Goal: Find specific page/section: Find specific page/section

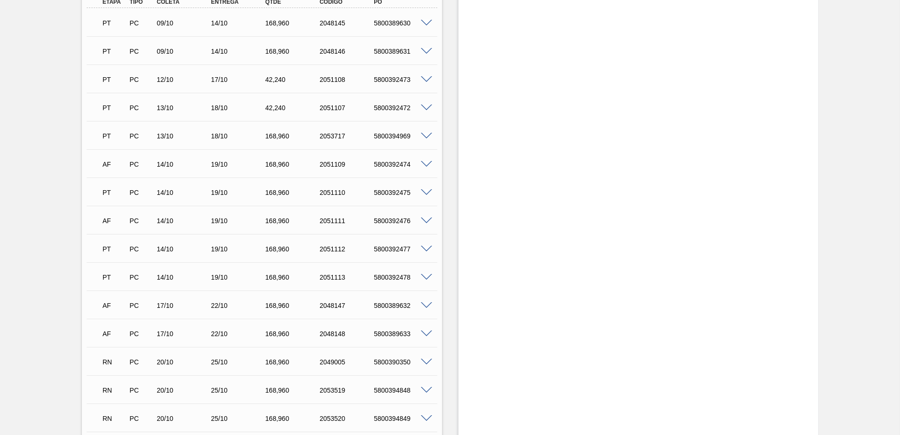
scroll to position [471, 0]
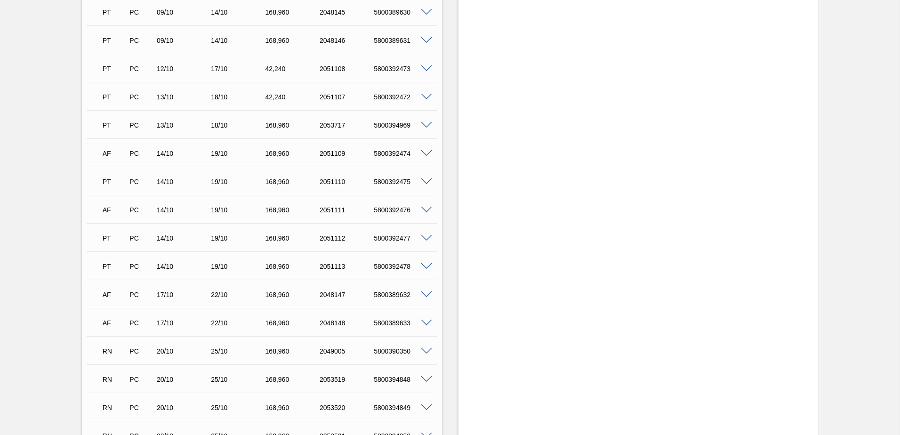
click at [421, 182] on span at bounding box center [426, 181] width 11 height 7
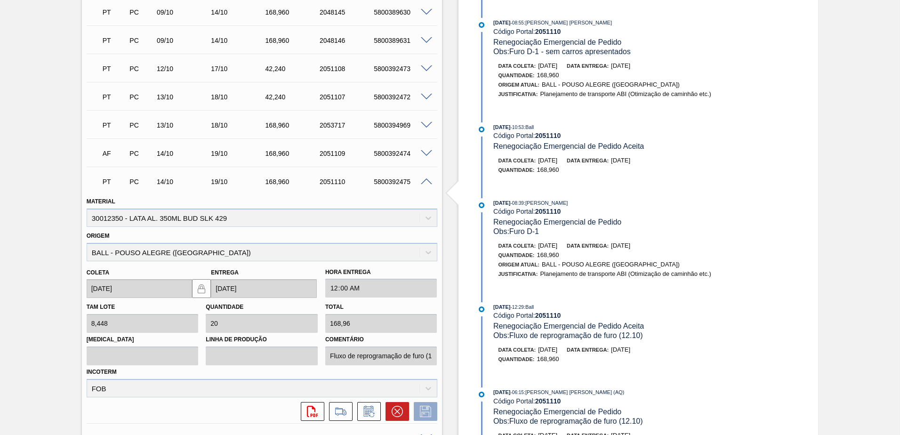
click at [423, 182] on span at bounding box center [426, 181] width 11 height 7
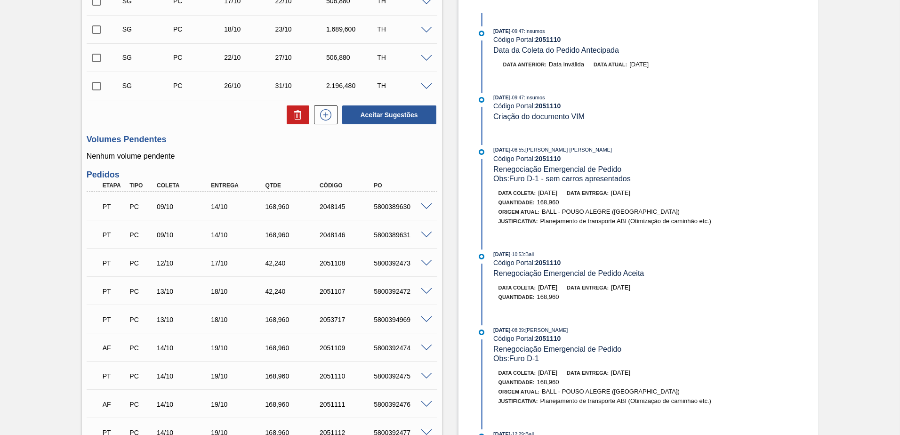
scroll to position [376, 0]
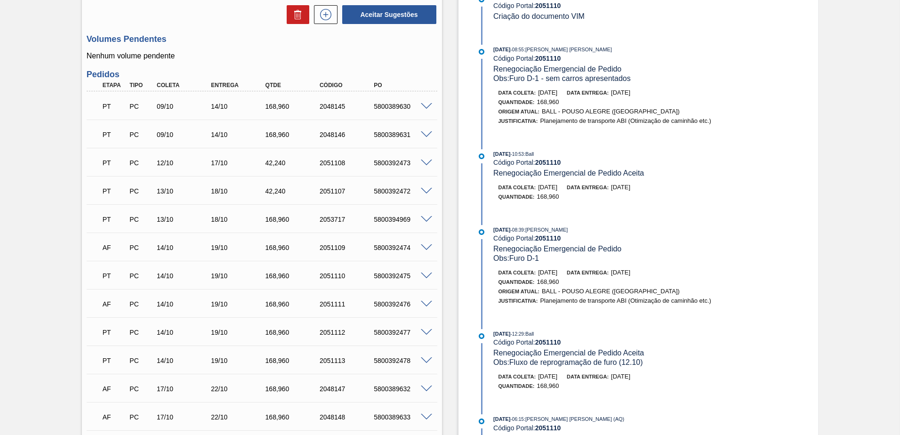
click at [424, 192] on span at bounding box center [426, 191] width 11 height 7
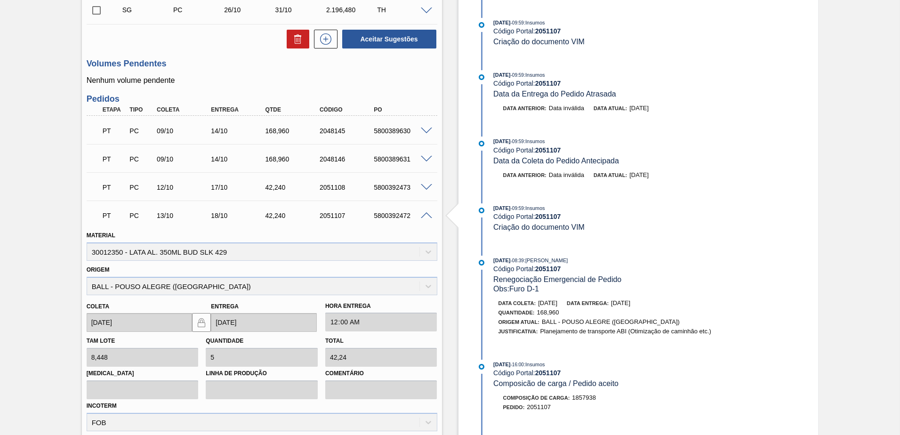
scroll to position [423, 0]
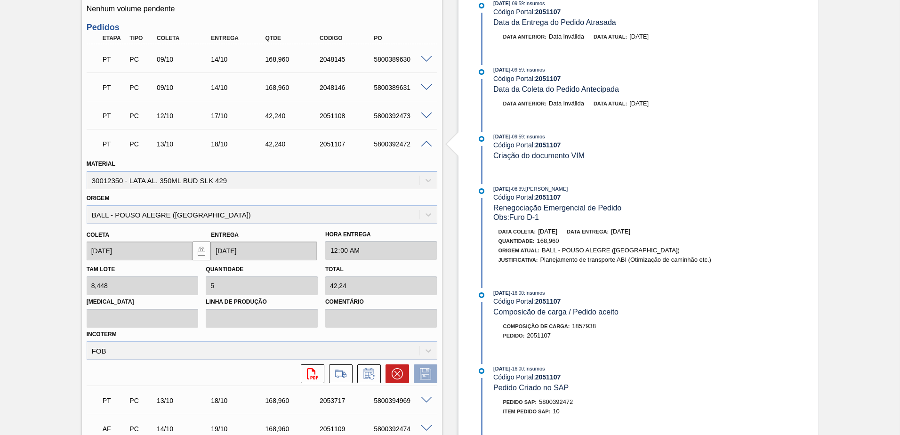
click at [423, 143] on span at bounding box center [426, 144] width 11 height 7
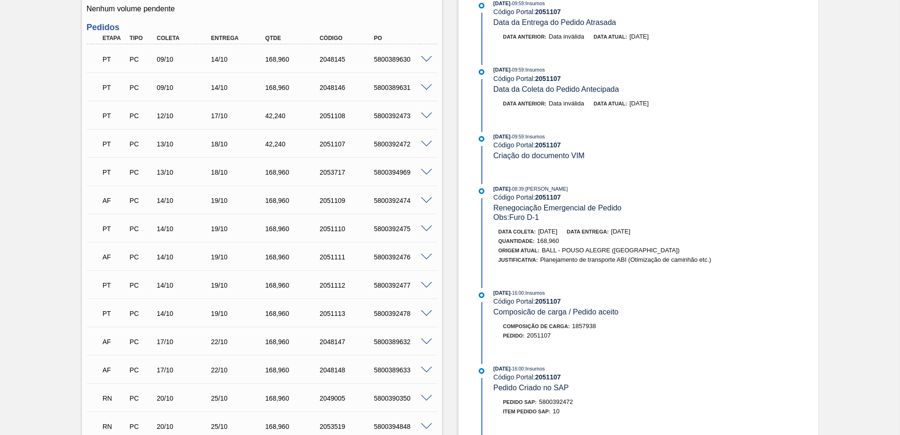
click at [427, 57] on span at bounding box center [426, 59] width 11 height 7
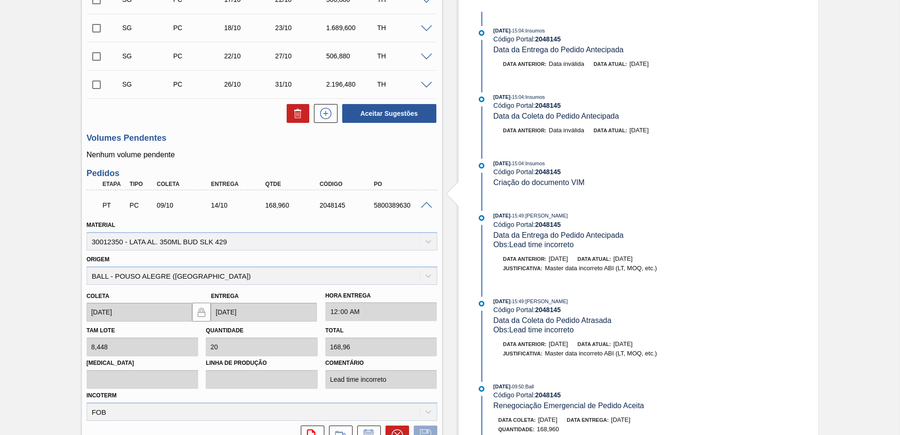
scroll to position [282, 0]
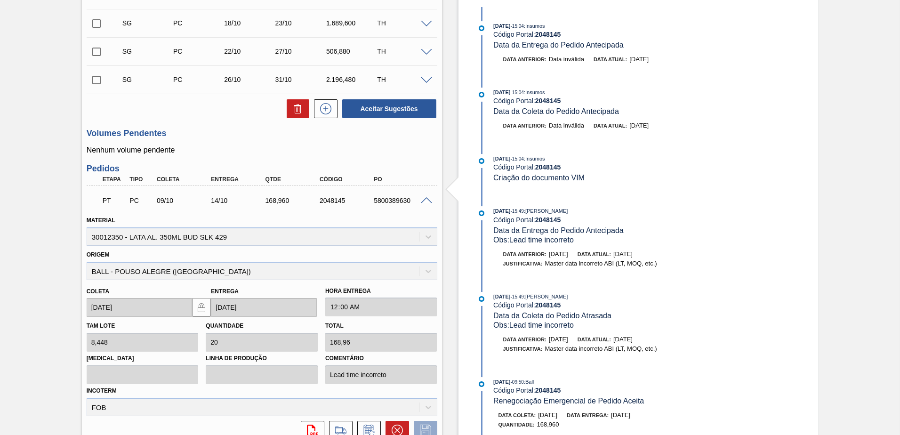
click at [424, 201] on span at bounding box center [426, 200] width 11 height 7
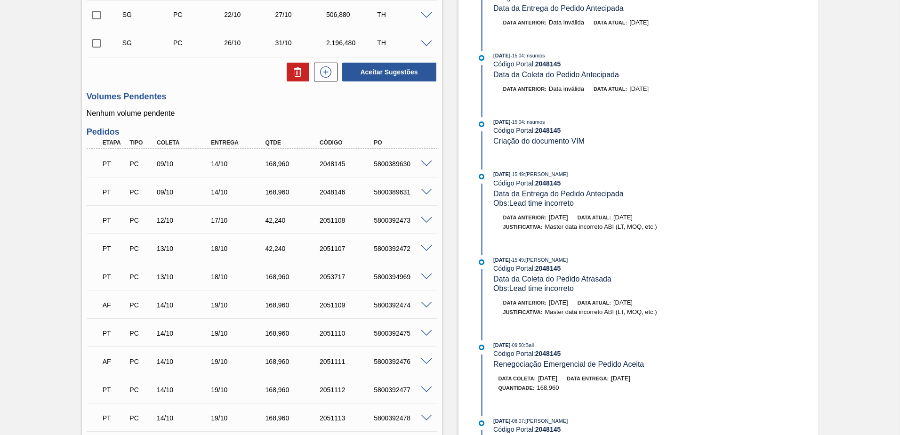
scroll to position [376, 0]
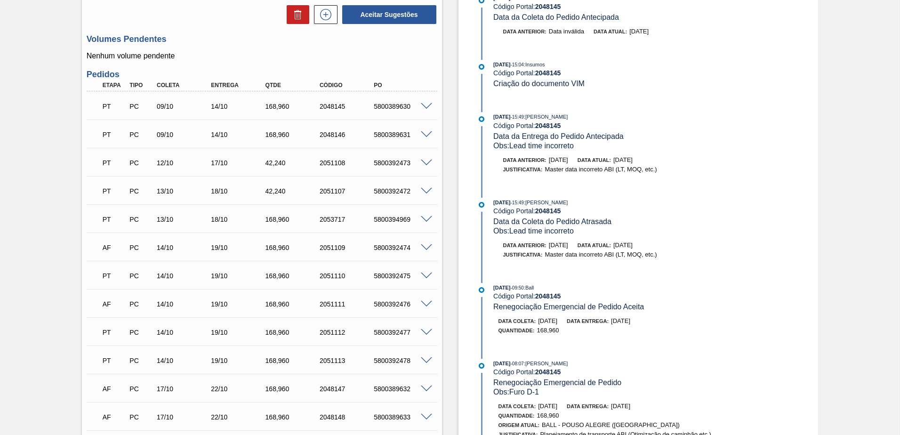
click at [424, 359] on span at bounding box center [426, 360] width 11 height 7
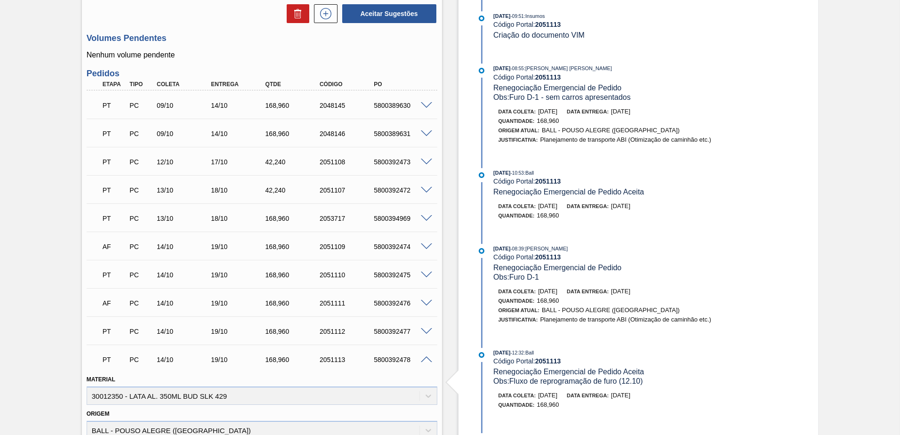
scroll to position [471, 0]
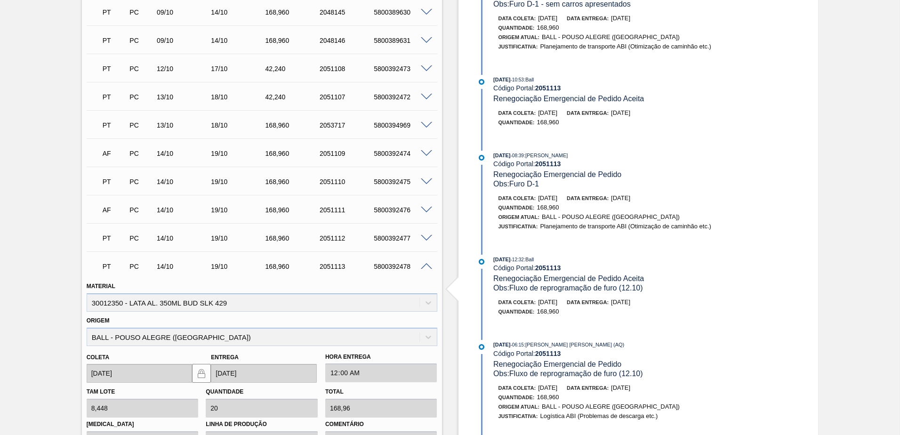
click at [426, 265] on span at bounding box center [426, 266] width 11 height 7
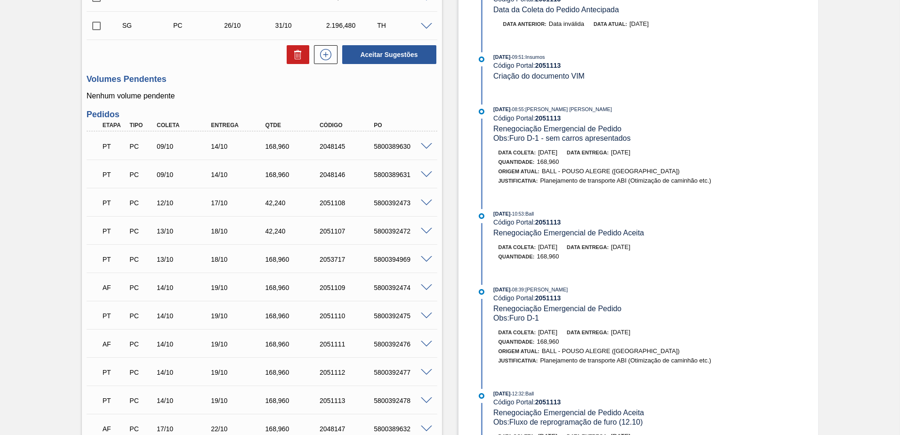
scroll to position [329, 0]
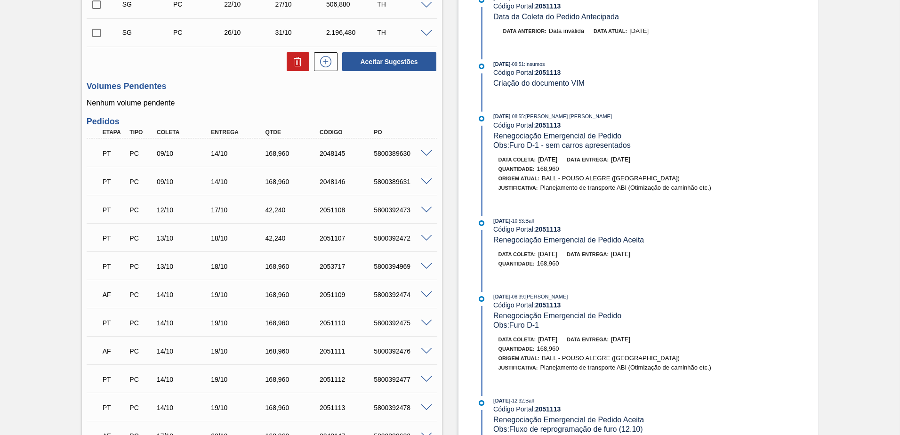
click at [423, 183] on span at bounding box center [426, 181] width 11 height 7
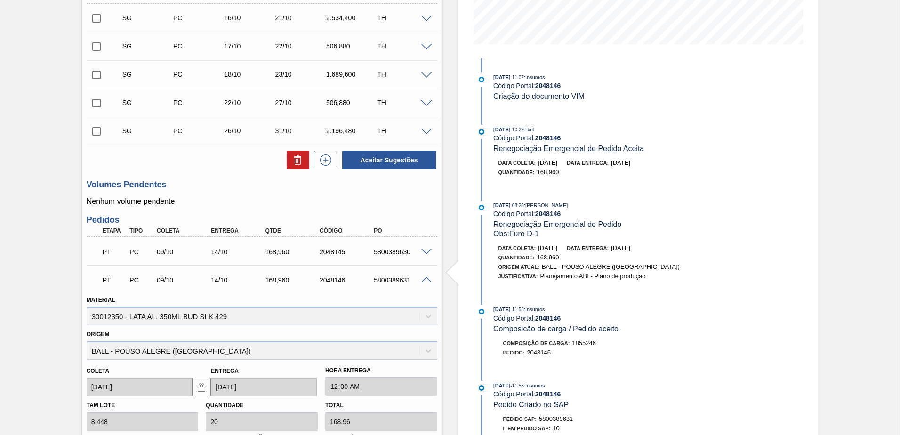
scroll to position [235, 0]
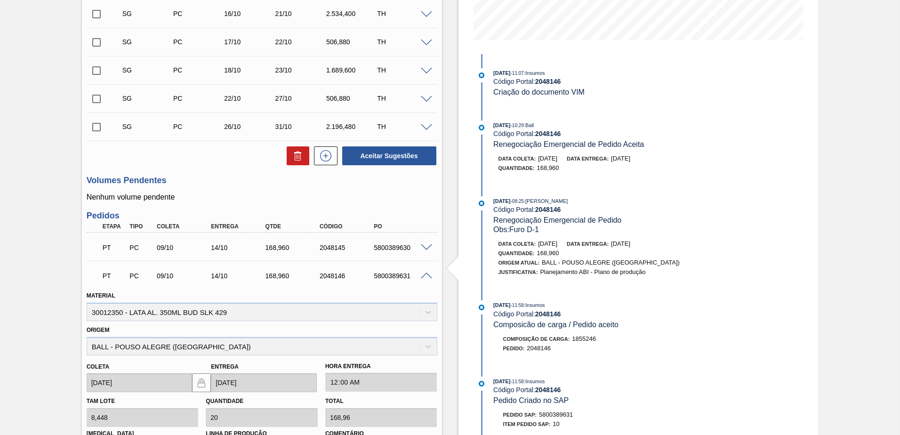
click at [424, 272] on span at bounding box center [426, 275] width 11 height 7
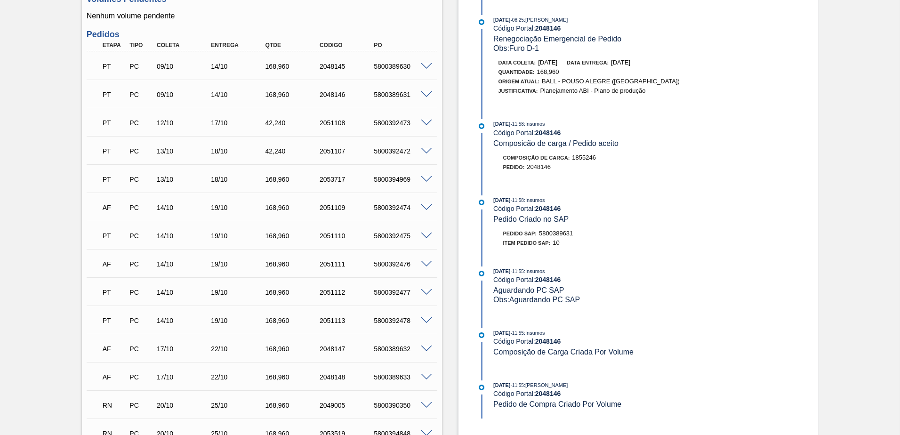
scroll to position [471, 0]
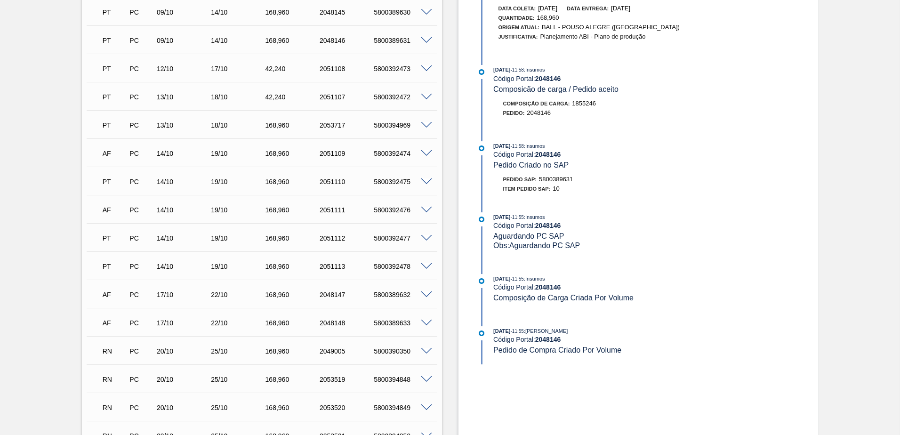
click at [427, 268] on span at bounding box center [426, 266] width 11 height 7
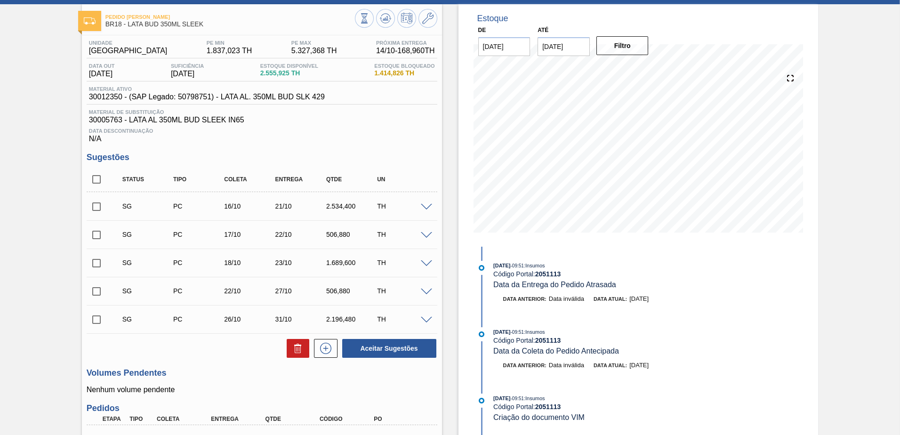
scroll to position [0, 0]
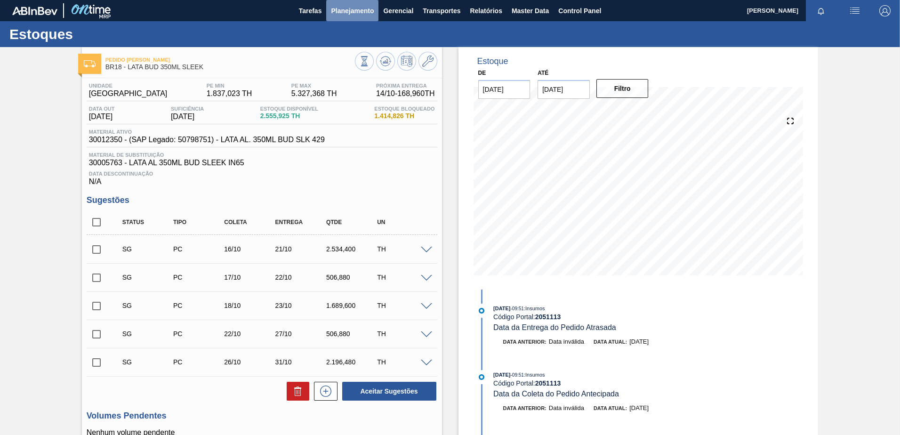
click at [339, 3] on button "Planejamento" at bounding box center [352, 10] width 52 height 21
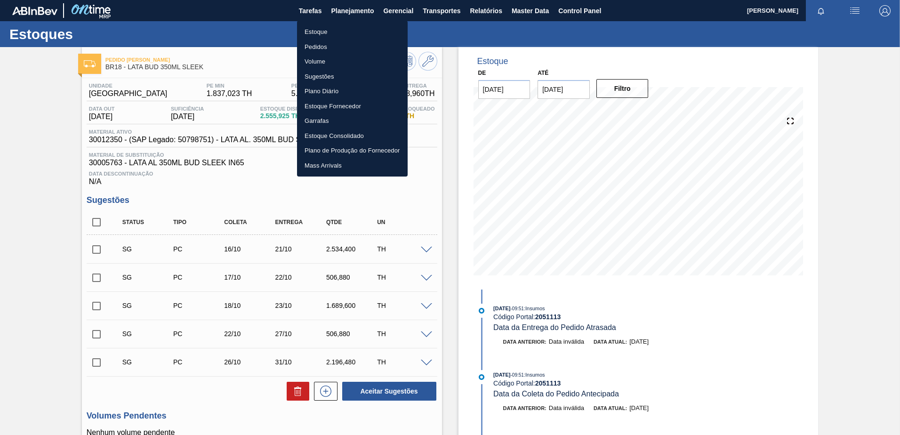
click at [335, 48] on li "Pedidos" at bounding box center [352, 47] width 111 height 15
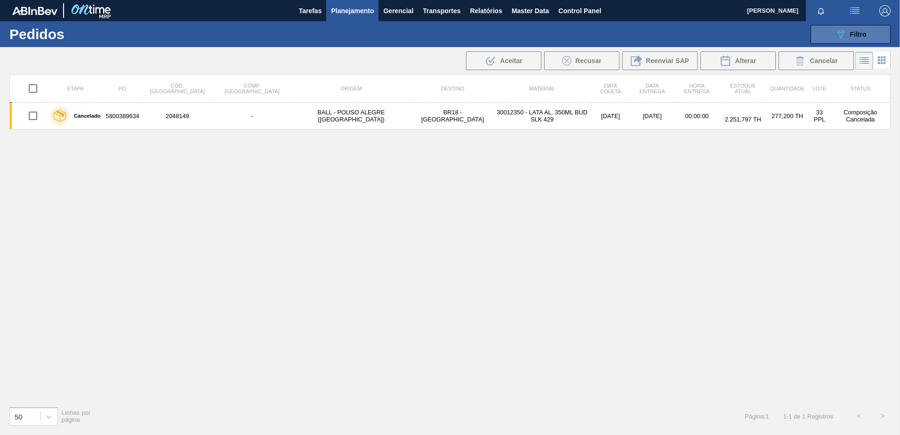
click at [829, 43] on button "089F7B8B-B2A5-4AFE-B5C0-19BA573D28AC Filtro" at bounding box center [850, 34] width 80 height 19
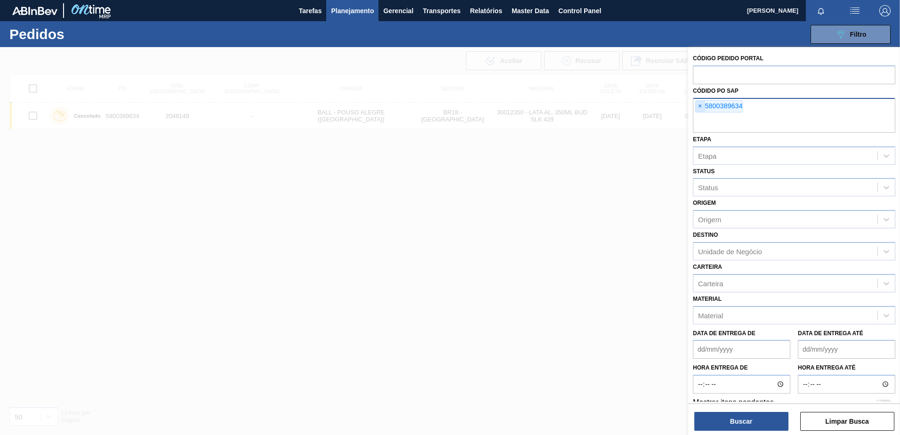
click at [699, 104] on span "×" at bounding box center [699, 106] width 9 height 11
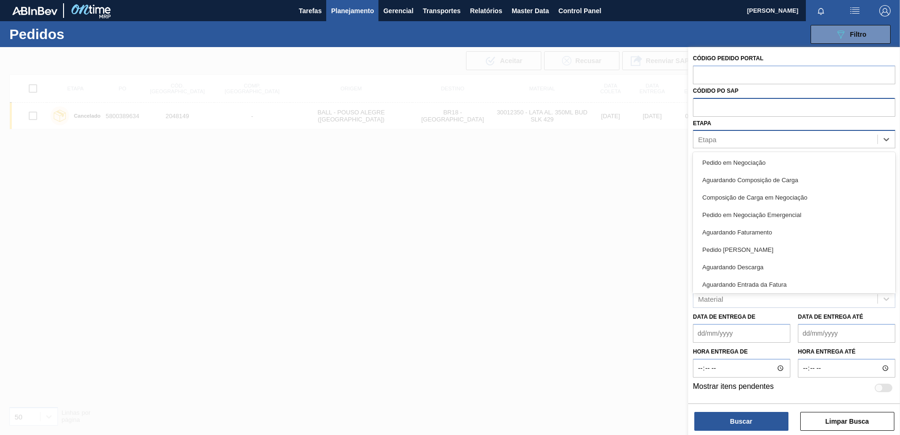
click at [715, 145] on div "Etapa" at bounding box center [785, 140] width 184 height 14
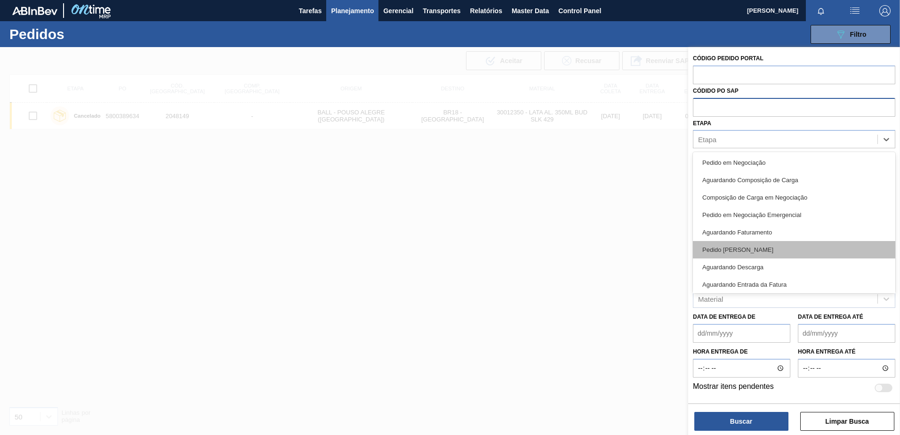
click at [737, 247] on div "Pedido [PERSON_NAME]" at bounding box center [794, 249] width 202 height 17
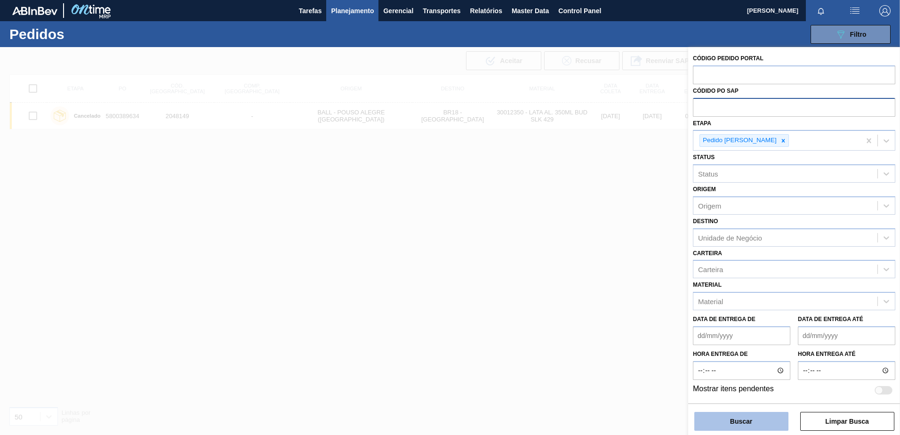
click at [746, 416] on button "Buscar" at bounding box center [741, 421] width 94 height 19
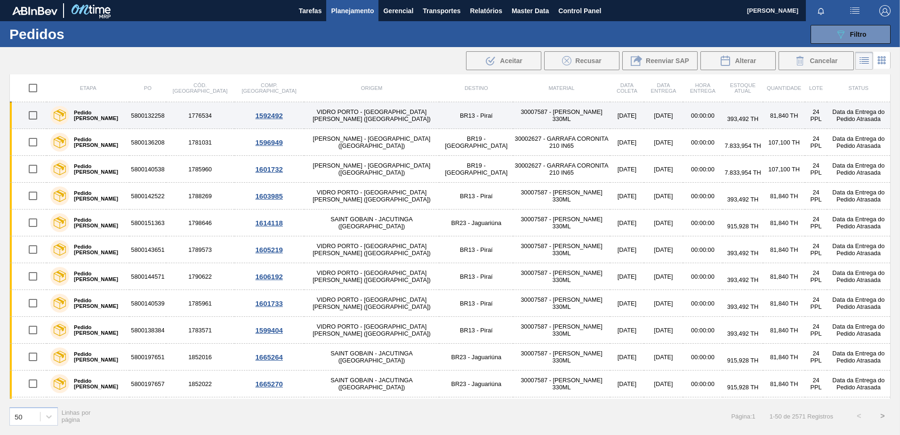
scroll to position [1045, 0]
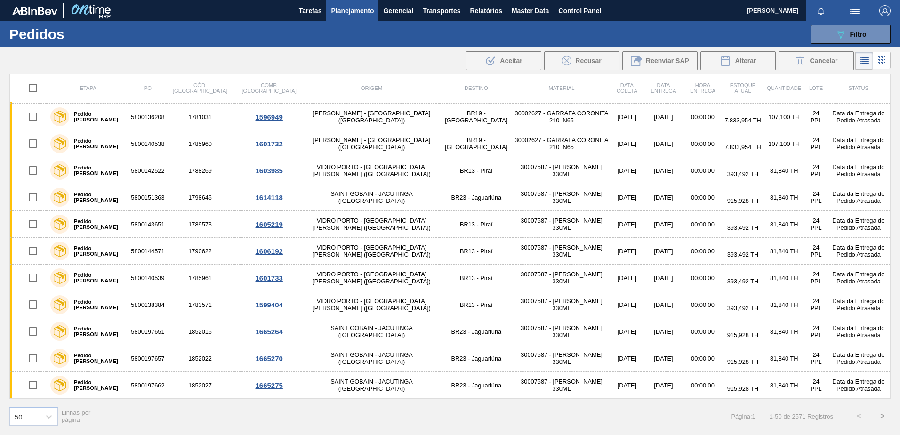
click at [880, 417] on button ">" at bounding box center [882, 416] width 24 height 24
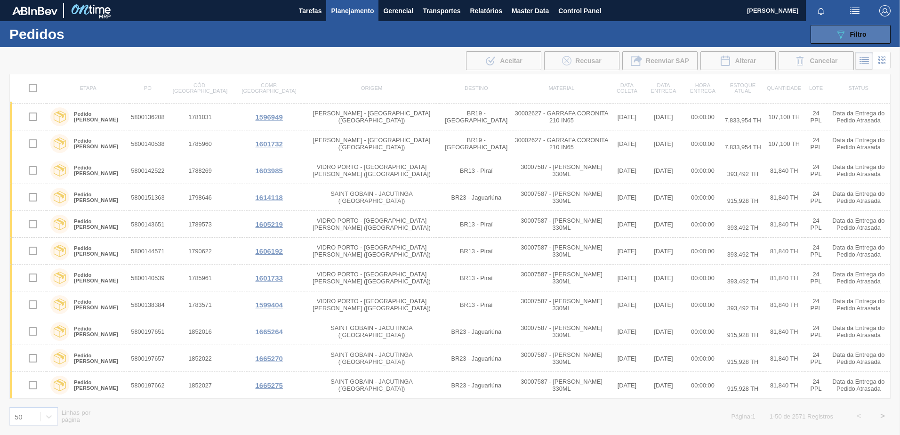
click at [851, 34] on span "Filtro" at bounding box center [858, 35] width 16 height 8
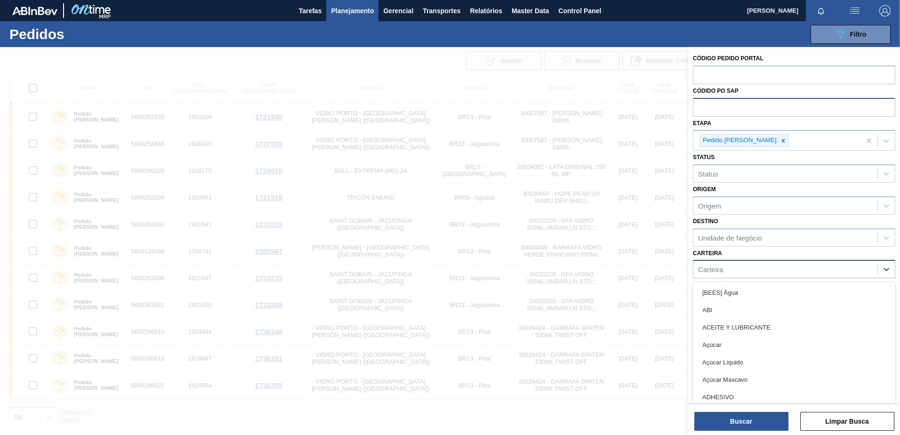
click at [716, 267] on div "Carteira" at bounding box center [710, 269] width 25 height 8
type input "lata"
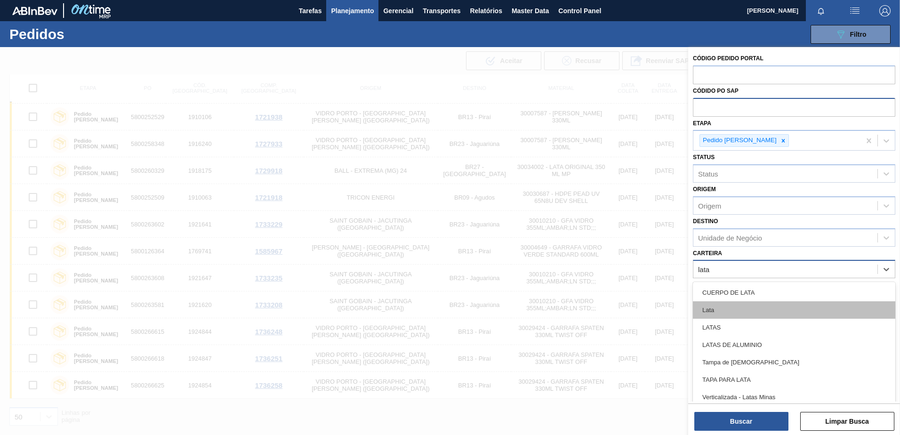
click at [730, 305] on div "Lata" at bounding box center [794, 309] width 202 height 17
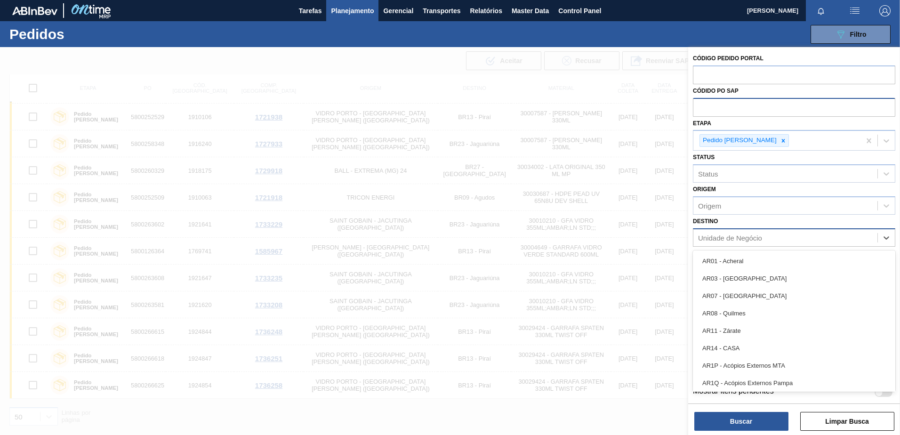
click at [726, 239] on div "Unidade de Negócio" at bounding box center [730, 237] width 64 height 8
type input "br21"
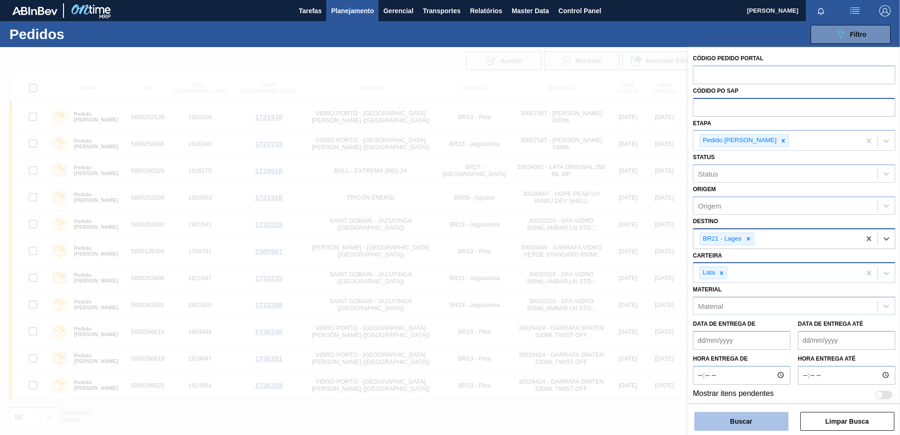
click at [749, 416] on button "Buscar" at bounding box center [741, 421] width 94 height 19
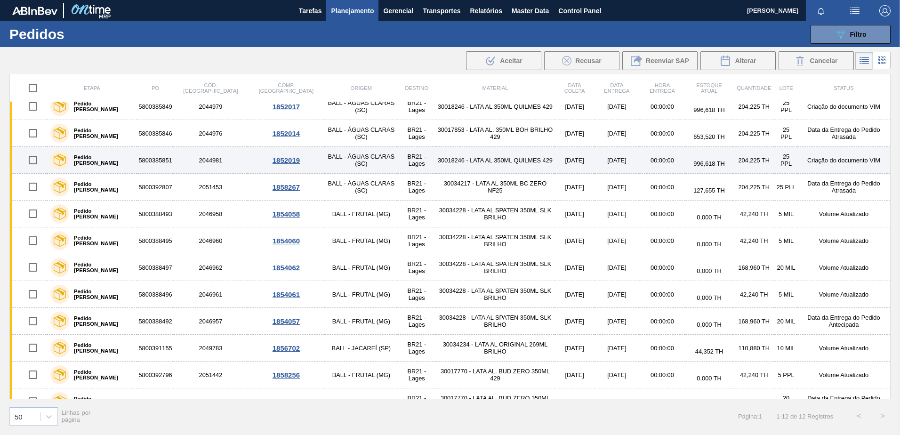
scroll to position [0, 0]
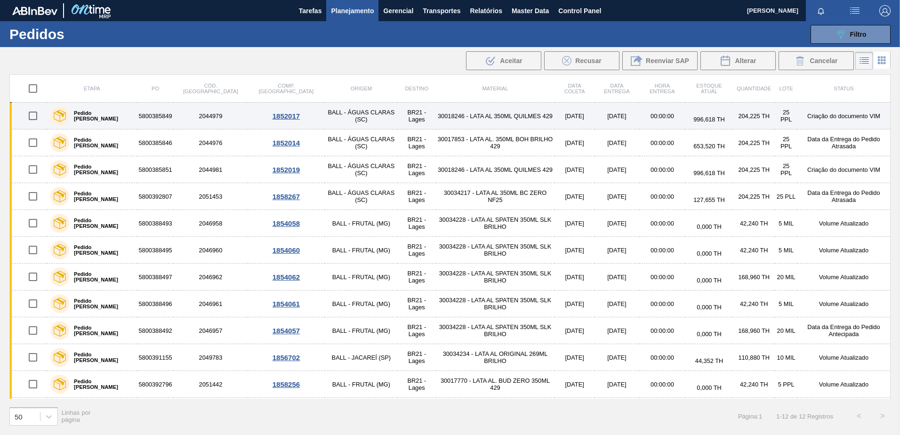
click at [144, 115] on td "5800385849" at bounding box center [155, 116] width 36 height 27
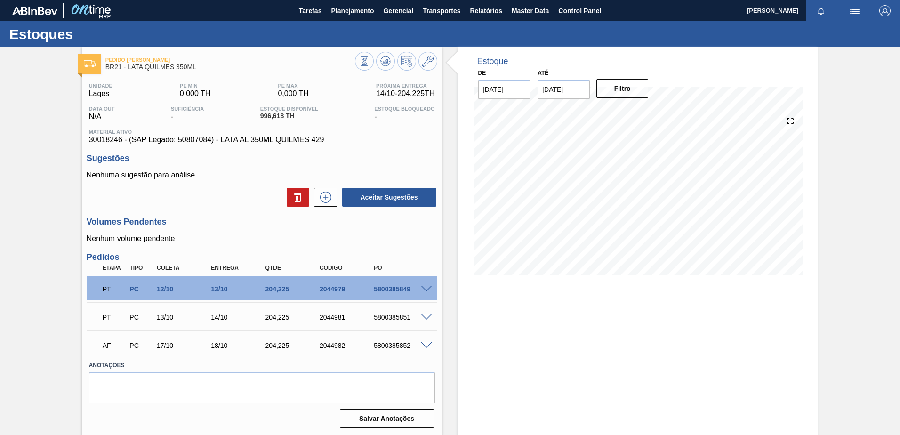
click at [423, 291] on span at bounding box center [426, 289] width 11 height 7
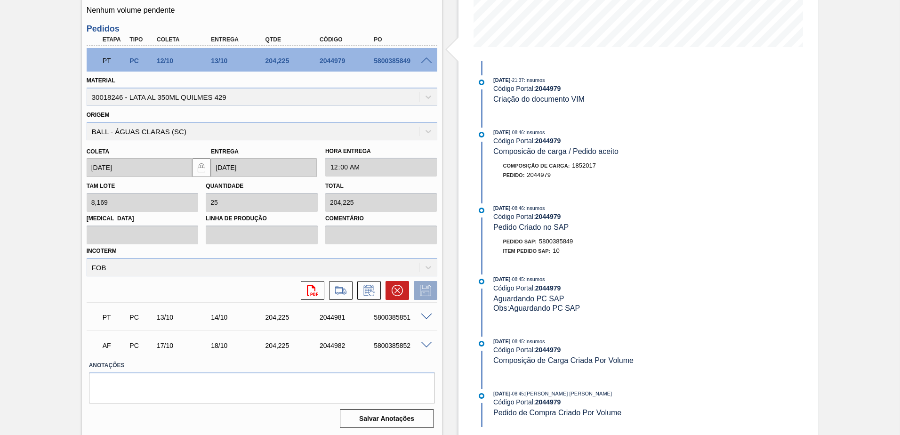
scroll to position [229, 0]
click at [423, 57] on span at bounding box center [426, 59] width 11 height 7
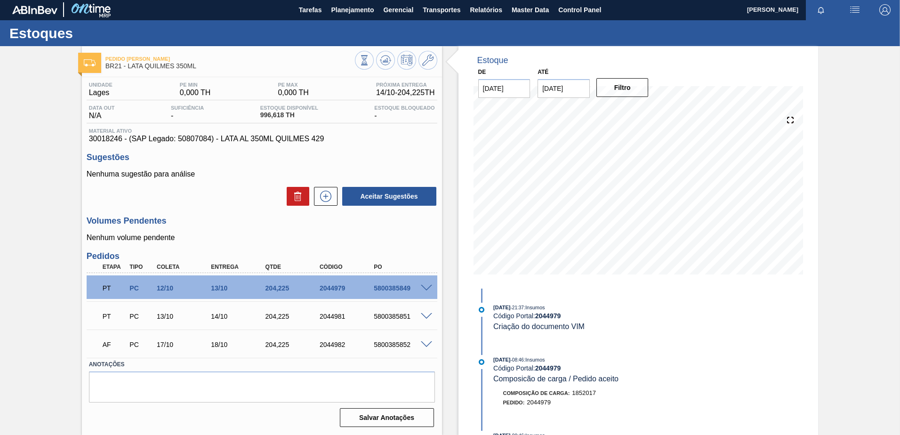
click at [428, 317] on span at bounding box center [426, 316] width 11 height 7
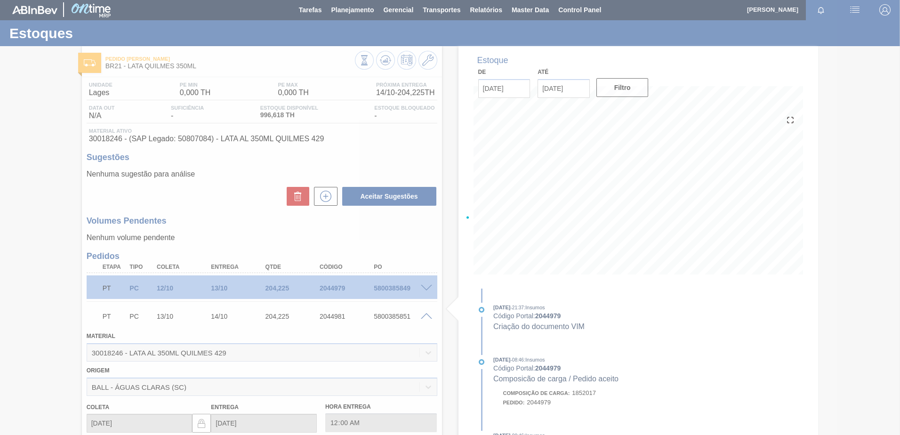
scroll to position [229, 0]
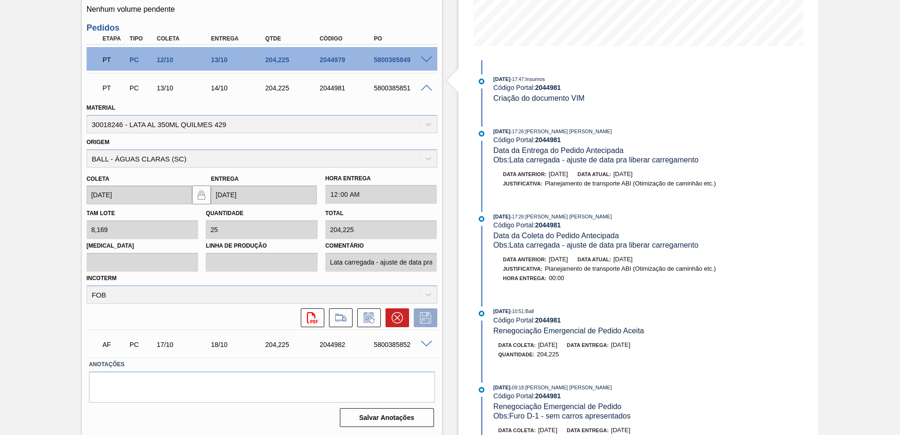
click at [421, 85] on span at bounding box center [426, 88] width 11 height 7
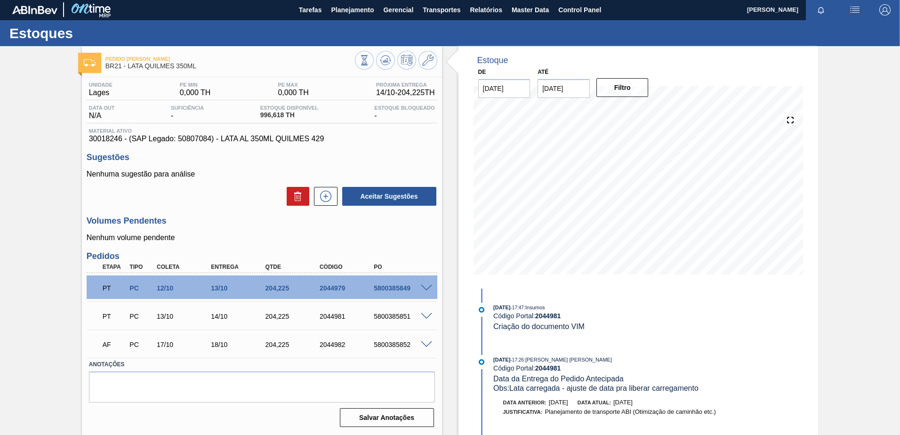
click at [428, 346] on span at bounding box center [426, 344] width 11 height 7
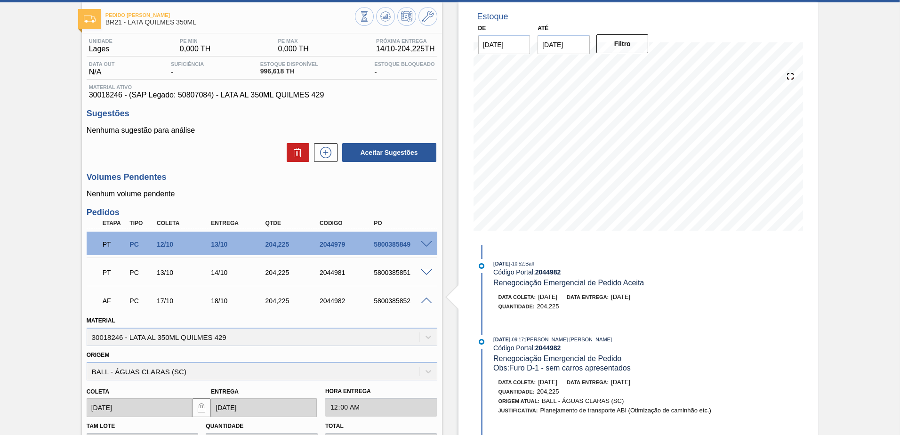
scroll to position [41, 0]
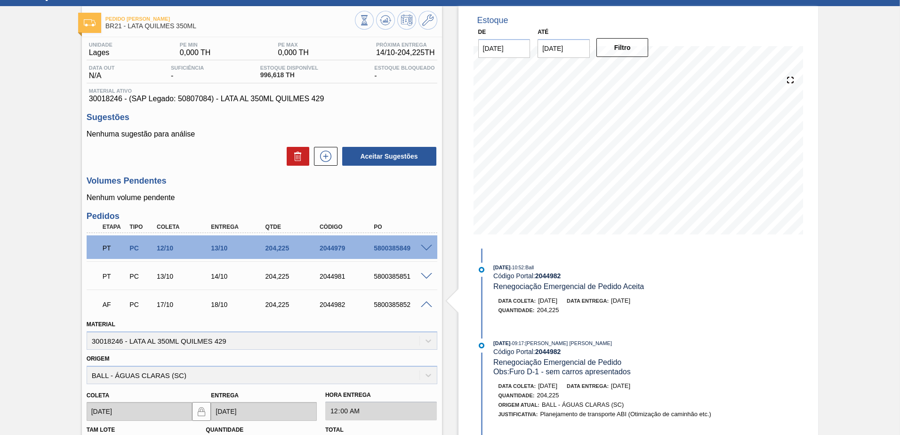
click at [421, 307] on span at bounding box center [426, 304] width 11 height 7
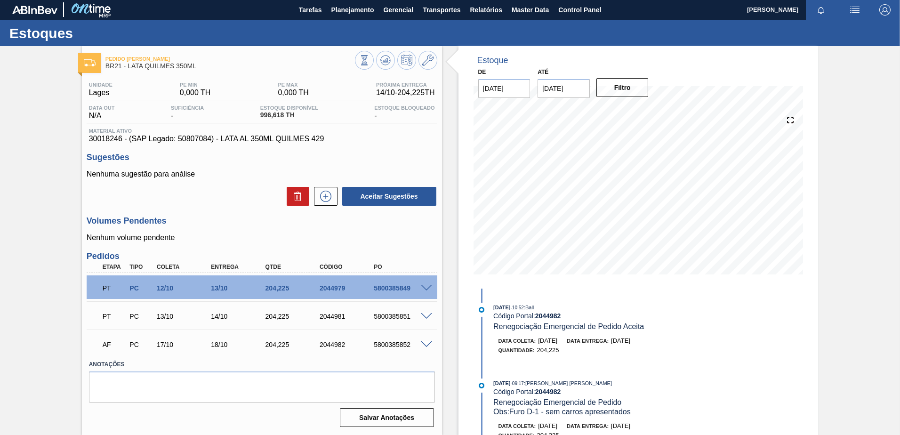
scroll to position [0, 0]
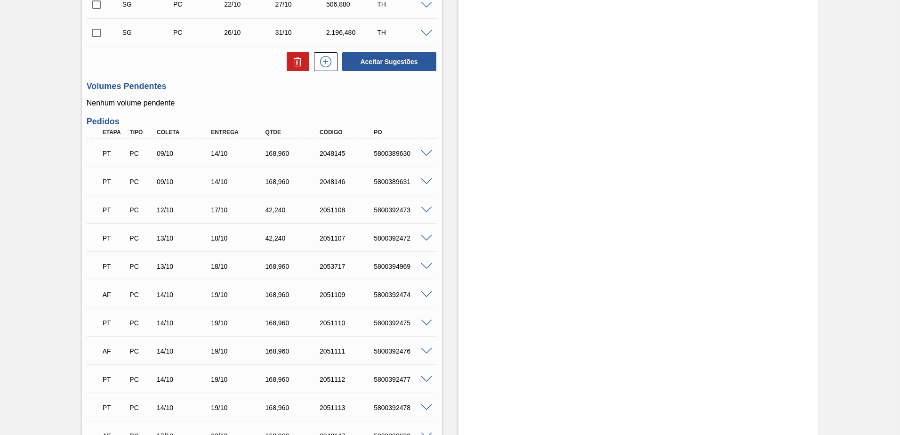
scroll to position [423, 0]
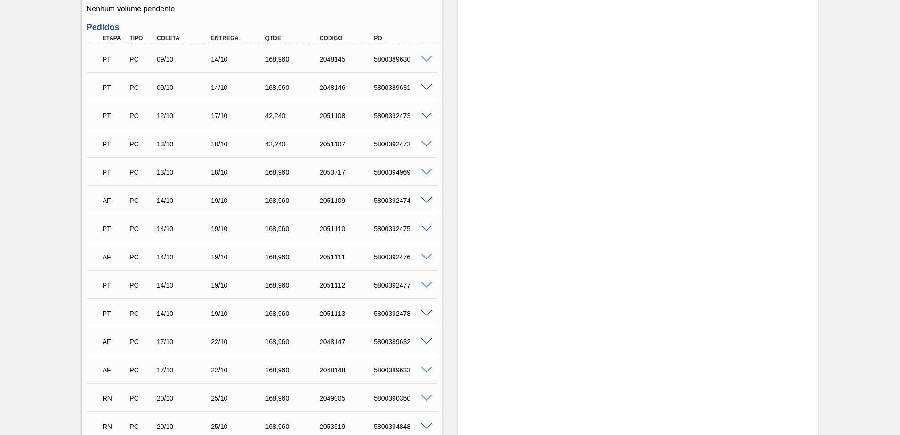
click at [426, 225] on span at bounding box center [426, 228] width 11 height 7
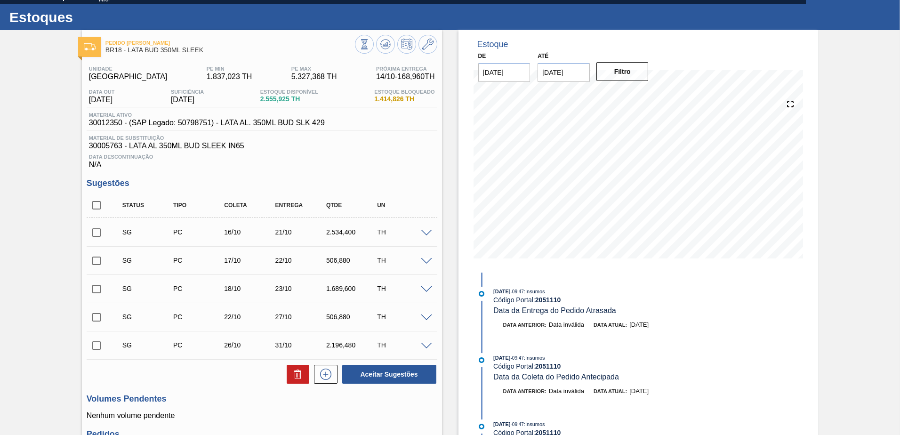
scroll to position [0, 0]
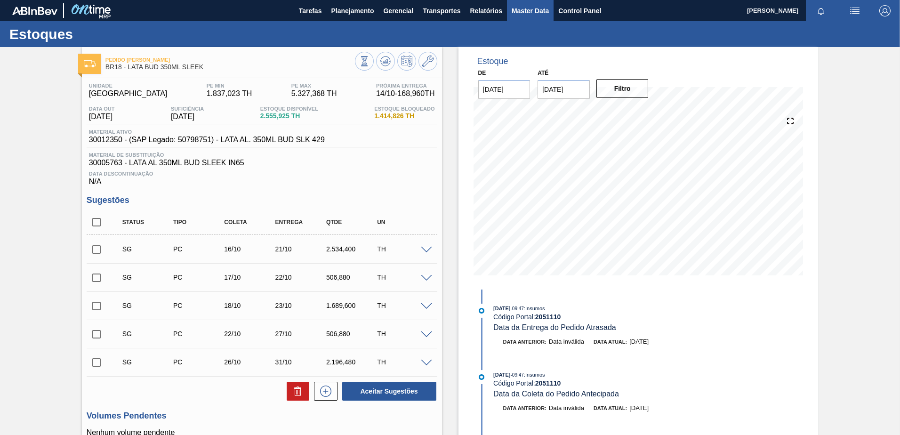
click at [534, 17] on button "Master Data" at bounding box center [530, 10] width 47 height 21
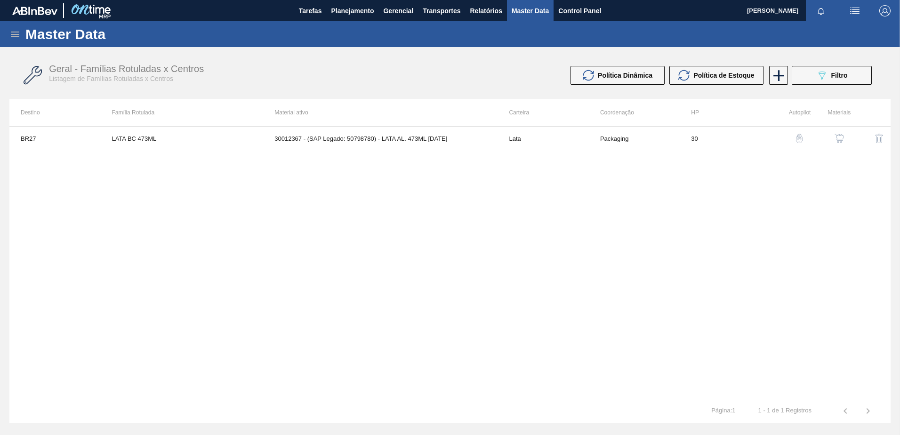
click at [12, 33] on icon at bounding box center [14, 34] width 11 height 11
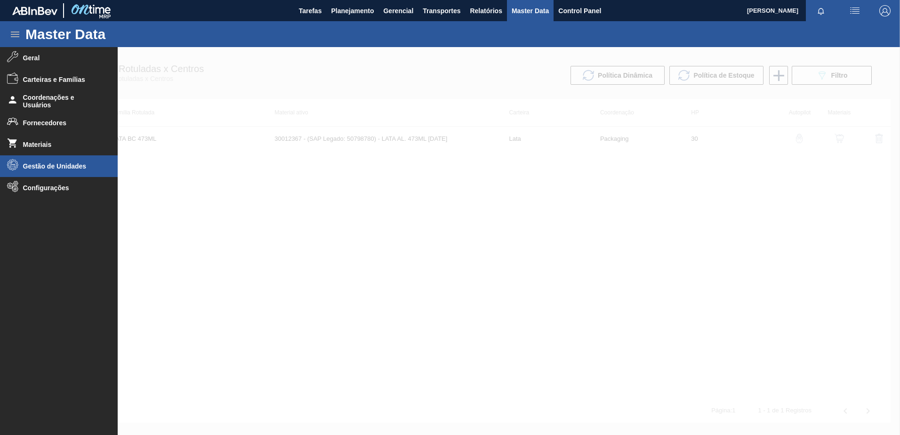
click at [38, 171] on li "Gestão de Unidades" at bounding box center [59, 166] width 118 height 22
